Goal: Task Accomplishment & Management: Complete application form

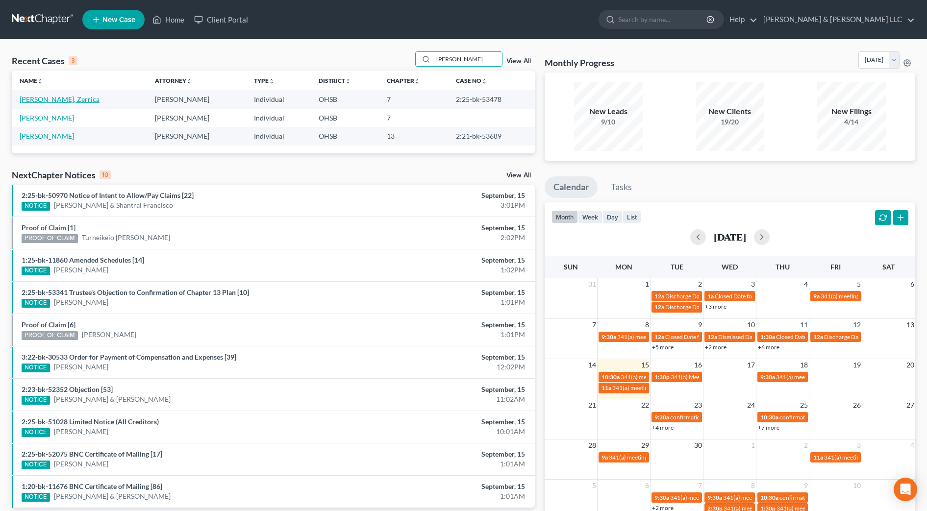
type input "[PERSON_NAME]"
click at [54, 99] on link "[PERSON_NAME], Zerrica" at bounding box center [60, 99] width 80 height 8
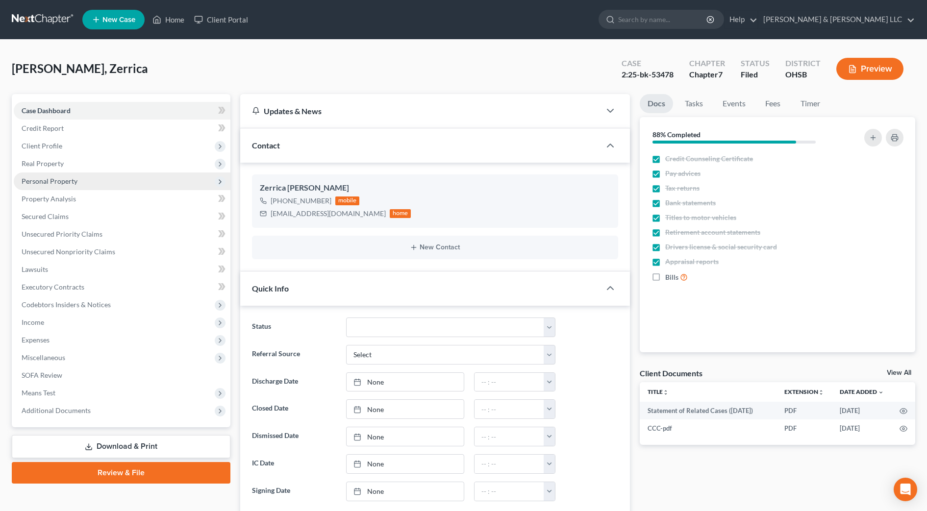
click at [60, 183] on span "Personal Property" at bounding box center [50, 181] width 56 height 8
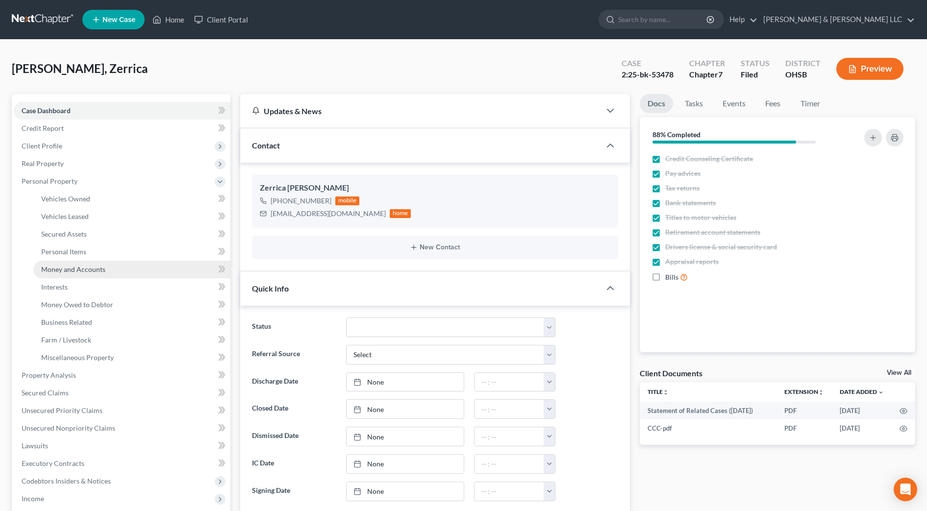
click at [80, 266] on span "Money and Accounts" at bounding box center [73, 269] width 64 height 8
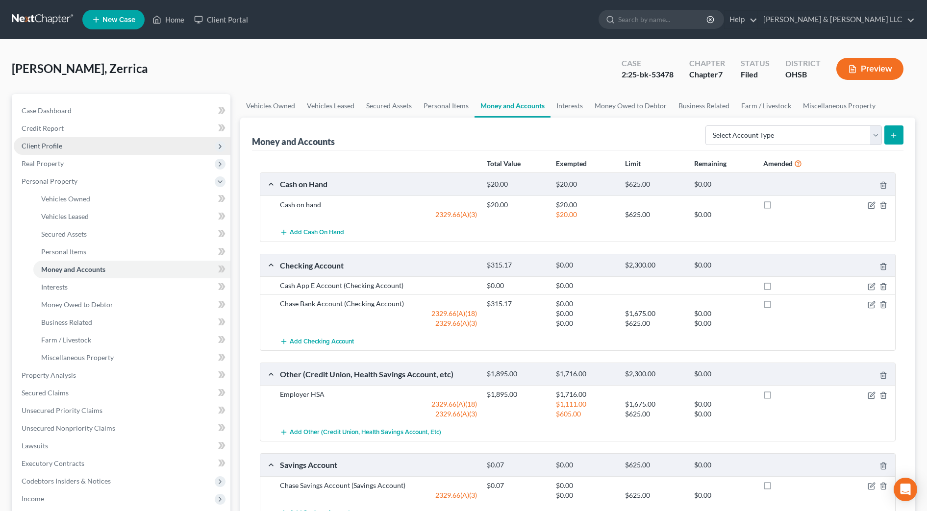
click at [71, 146] on span "Client Profile" at bounding box center [122, 146] width 217 height 18
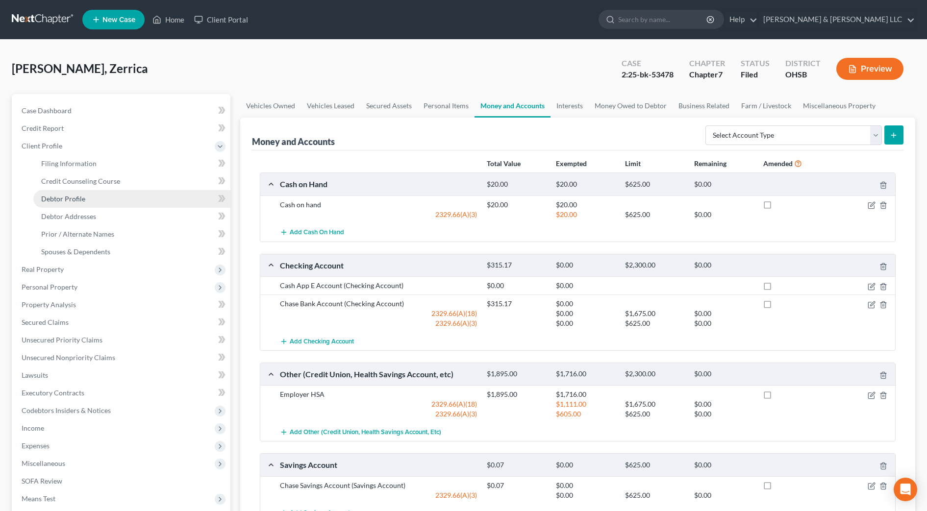
click at [85, 197] on link "Debtor Profile" at bounding box center [131, 199] width 197 height 18
select select "0"
select select "1"
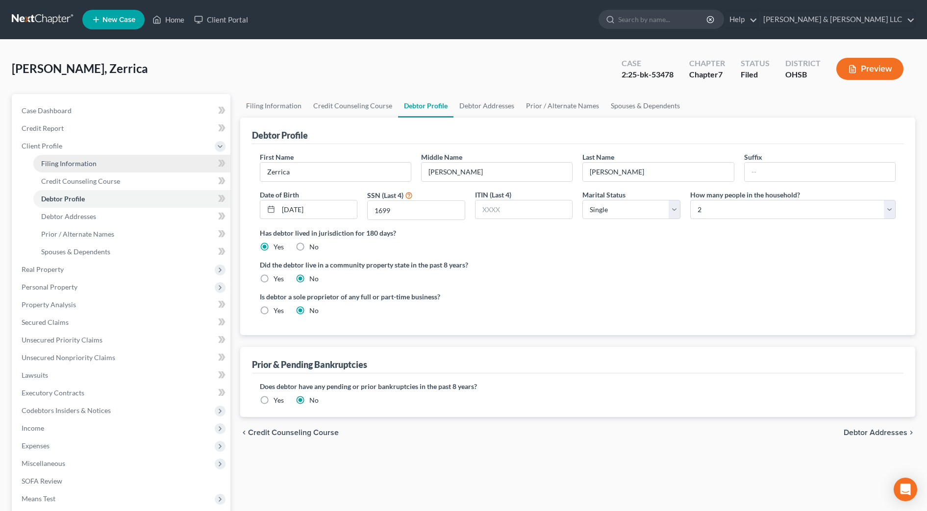
click at [119, 166] on link "Filing Information" at bounding box center [131, 164] width 197 height 18
select select "1"
select select "0"
select select "62"
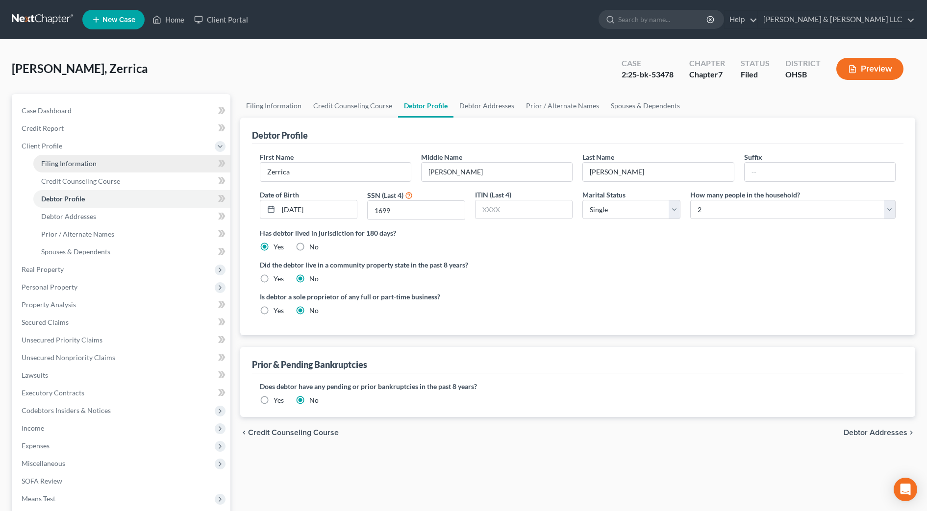
select select "2"
select select "36"
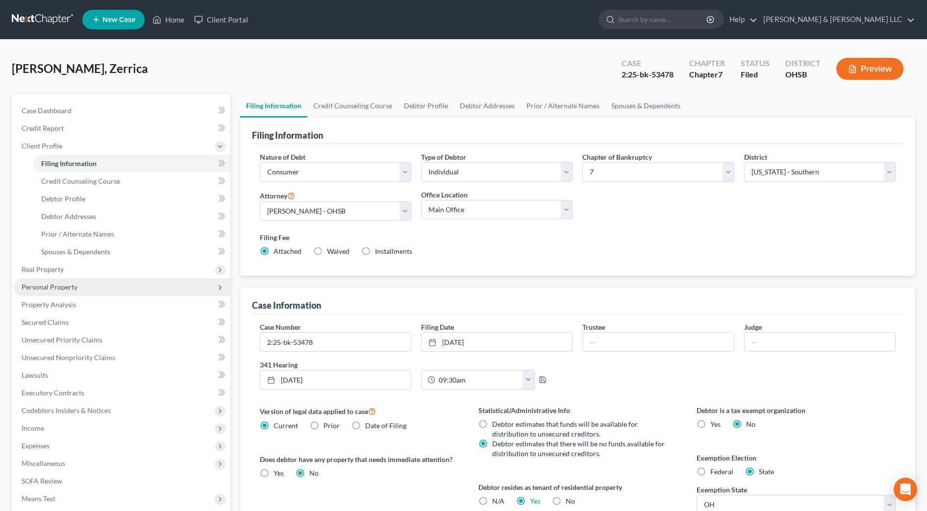
click at [74, 283] on span "Personal Property" at bounding box center [50, 287] width 56 height 8
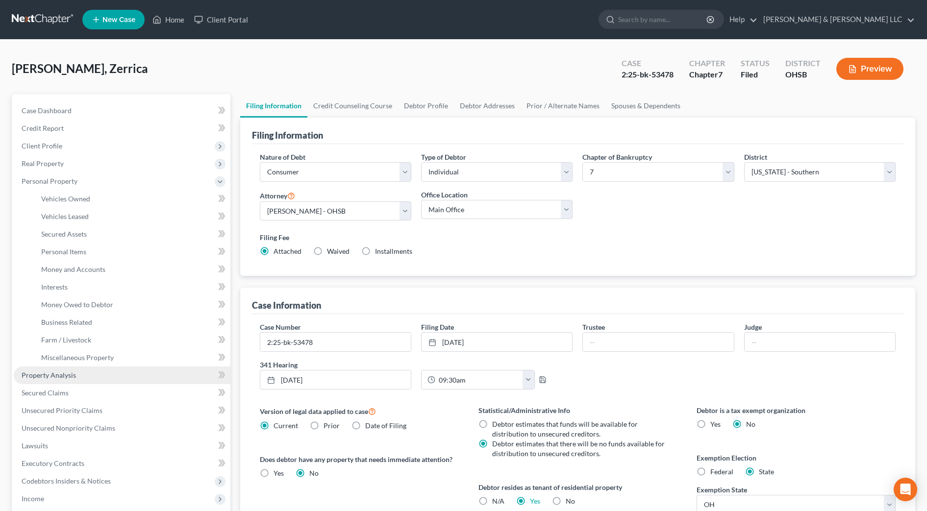
click at [92, 373] on link "Property Analysis" at bounding box center [122, 376] width 217 height 18
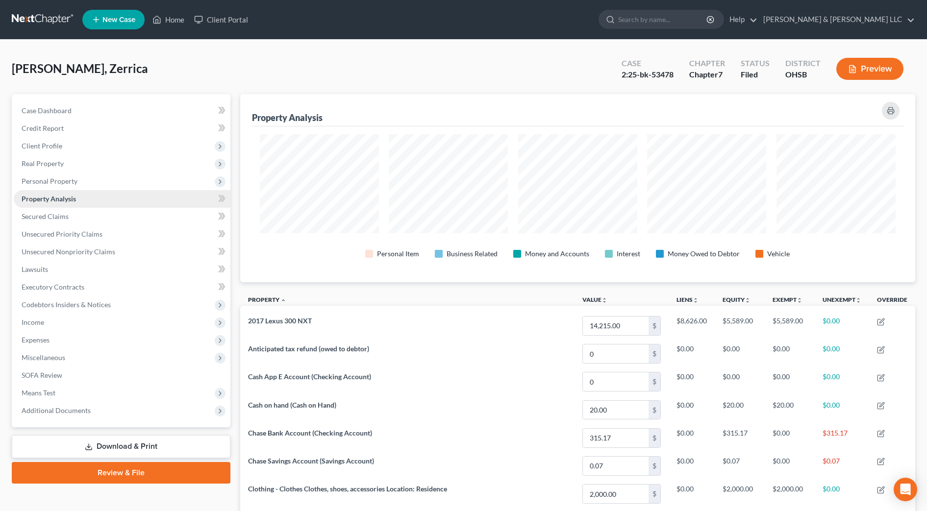
scroll to position [188, 675]
